Goal: Transaction & Acquisition: Purchase product/service

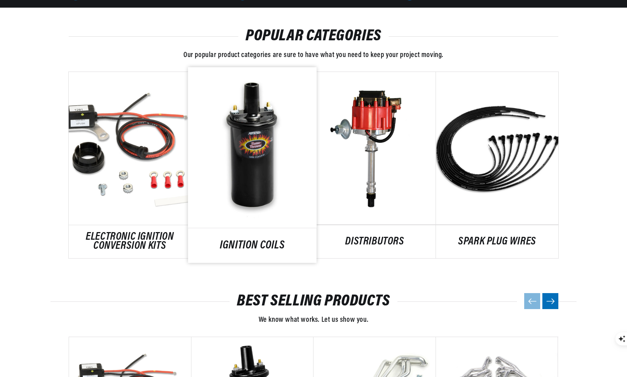
scroll to position [388, 0]
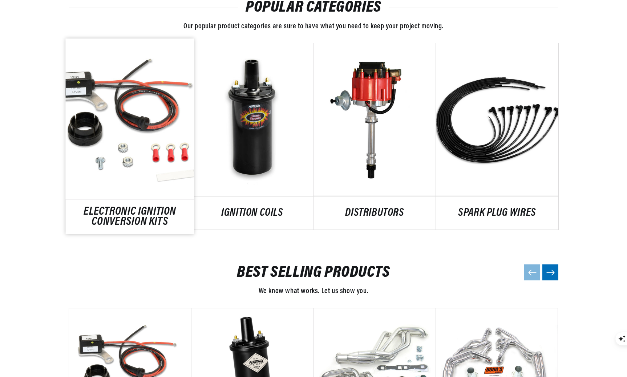
click at [141, 207] on link "ELECTRONIC IGNITION CONVERSION KITS" at bounding box center [130, 217] width 129 height 20
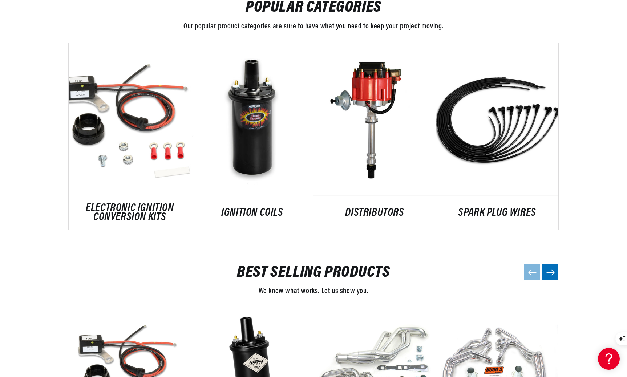
scroll to position [0, 0]
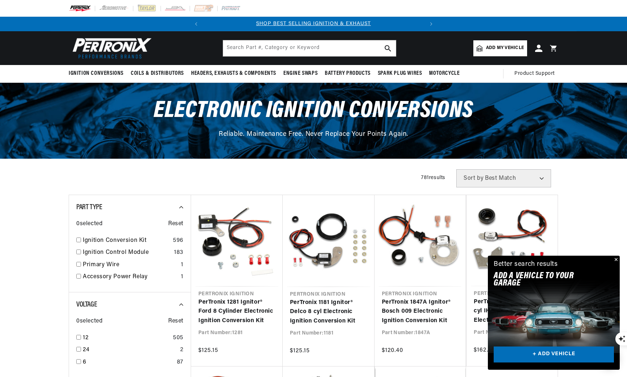
click at [243, 186] on div "Filters 781 results Show Universal Parts Sort by Best Match Featured Name, A-Z …" at bounding box center [314, 178] width 490 height 18
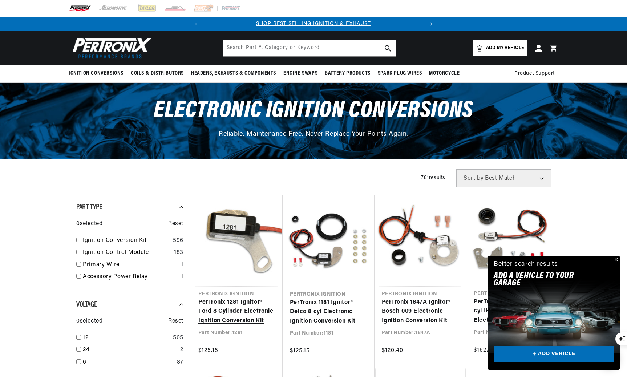
click at [231, 298] on link "PerTronix 1281 Ignitor® Ford 8 Cylinder Electronic Ignition Conversion Kit" at bounding box center [236, 312] width 77 height 28
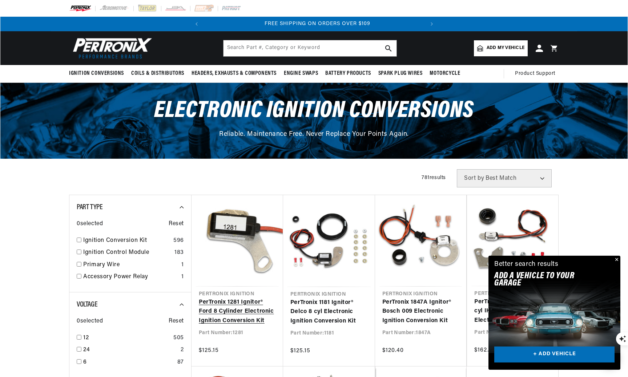
scroll to position [0, 220]
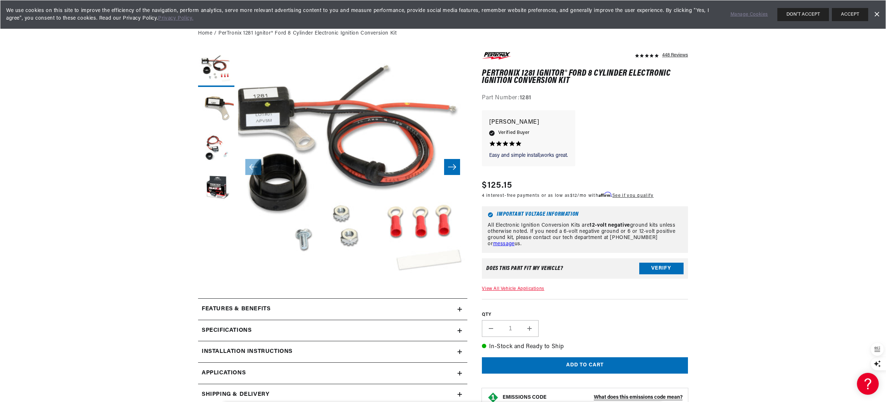
scroll to position [109, 0]
